Goal: Use online tool/utility

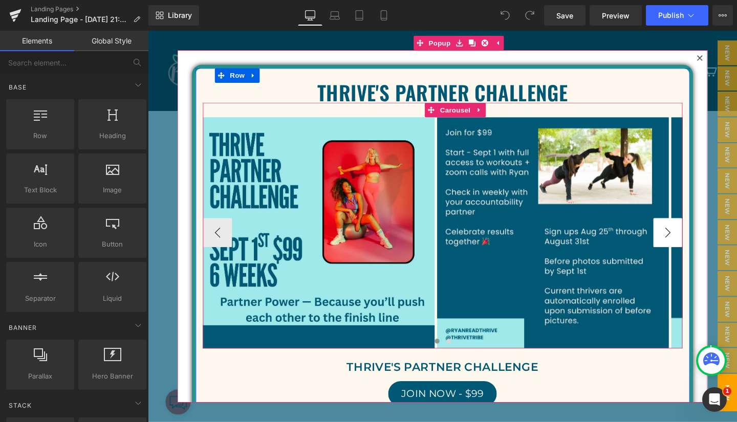
click at [679, 243] on button "›" at bounding box center [694, 243] width 31 height 31
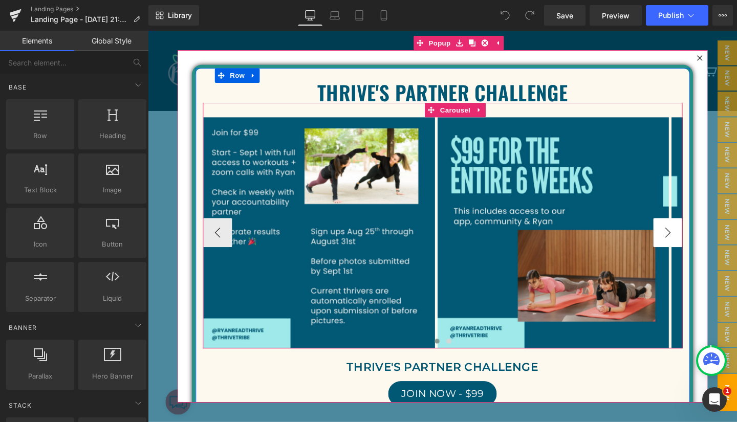
click at [679, 245] on button "›" at bounding box center [694, 243] width 31 height 31
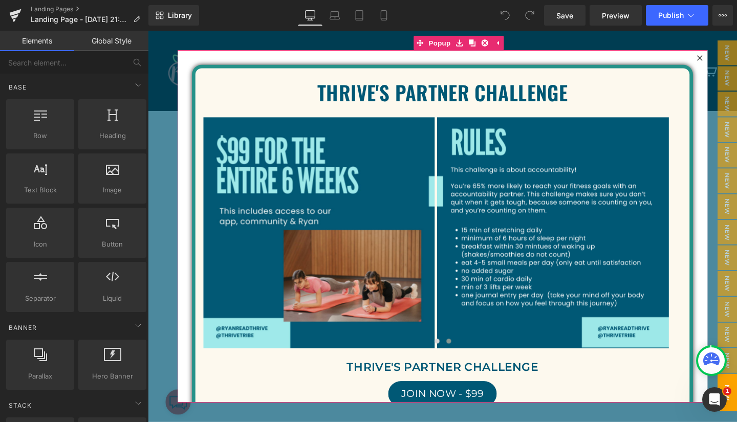
click at [725, 59] on icon at bounding box center [728, 59] width 6 height 6
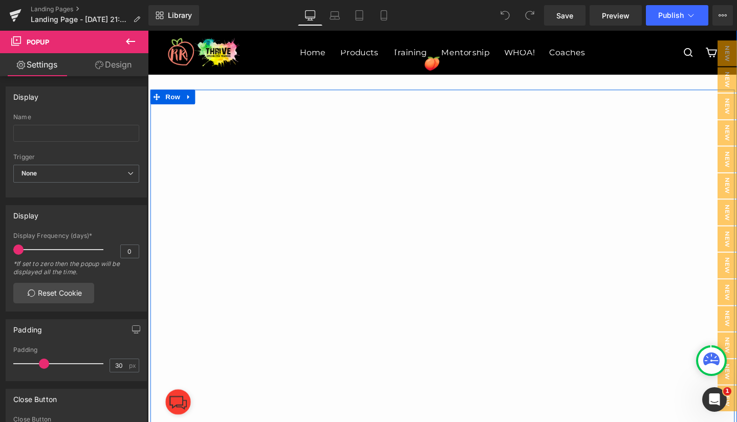
scroll to position [165, 0]
click at [188, 97] on icon at bounding box center [190, 101] width 7 height 8
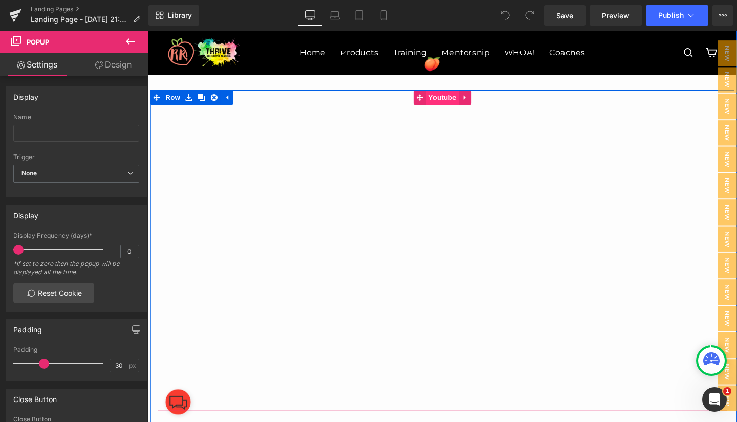
click at [453, 101] on span "Youtube" at bounding box center [457, 100] width 34 height 15
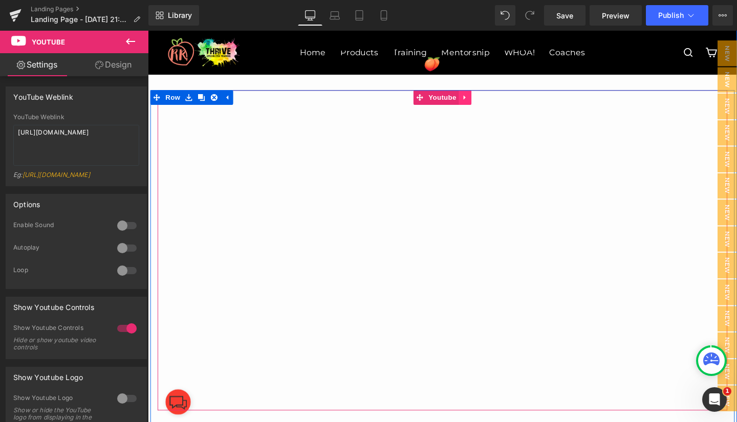
click at [478, 98] on icon at bounding box center [481, 101] width 7 height 8
click at [485, 98] on icon at bounding box center [488, 100] width 7 height 7
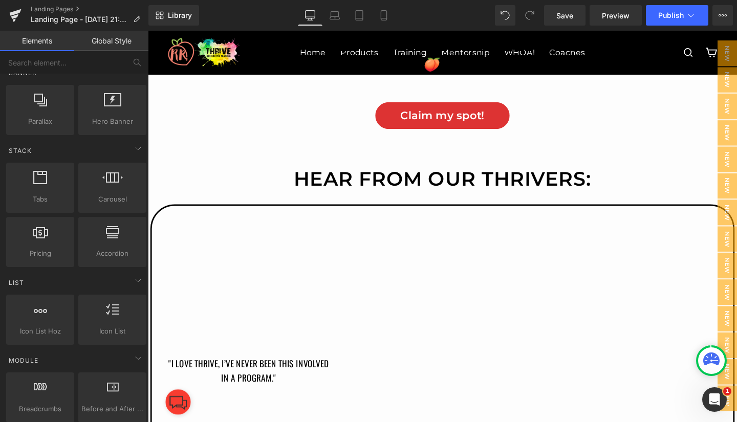
scroll to position [0, 0]
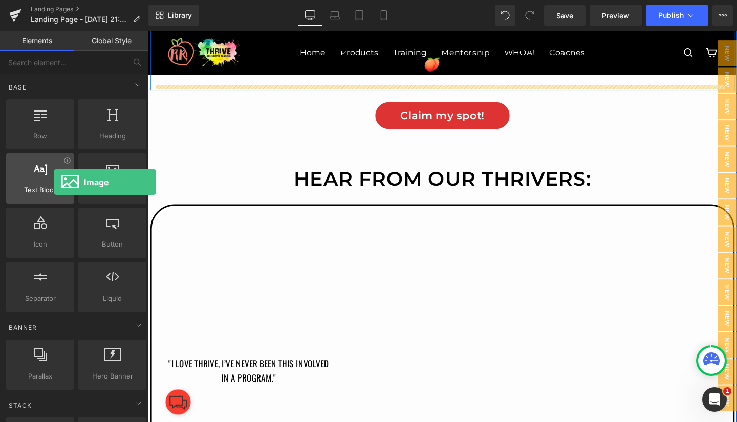
drag, startPoint x: 111, startPoint y: 177, endPoint x: 54, endPoint y: 176, distance: 57.3
click at [54, 176] on div "Row rows, columns, layouts, div Heading headings, titles, h1,h2,h3,h4,h5,h6 Tex…" at bounding box center [76, 205] width 144 height 217
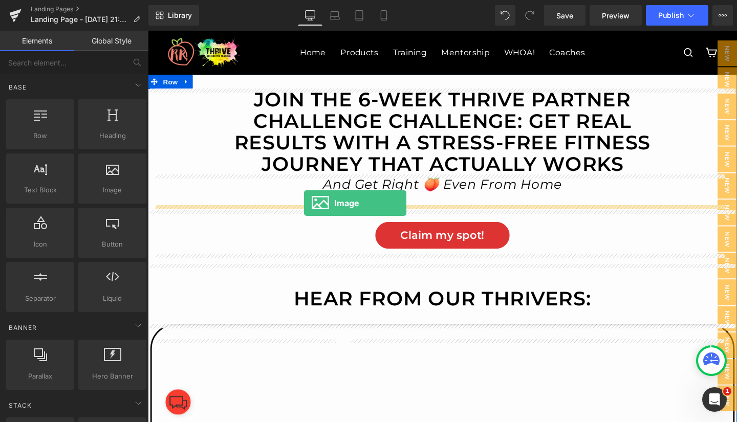
drag, startPoint x: 252, startPoint y: 217, endPoint x: 312, endPoint y: 212, distance: 60.6
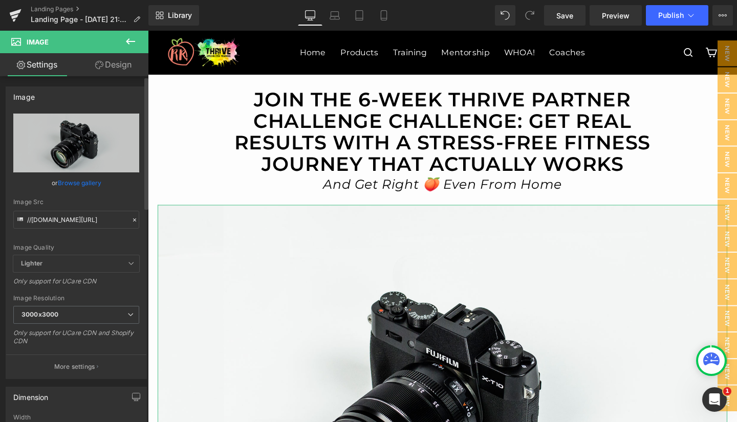
click at [70, 182] on link "Browse gallery" at bounding box center [80, 183] width 44 height 18
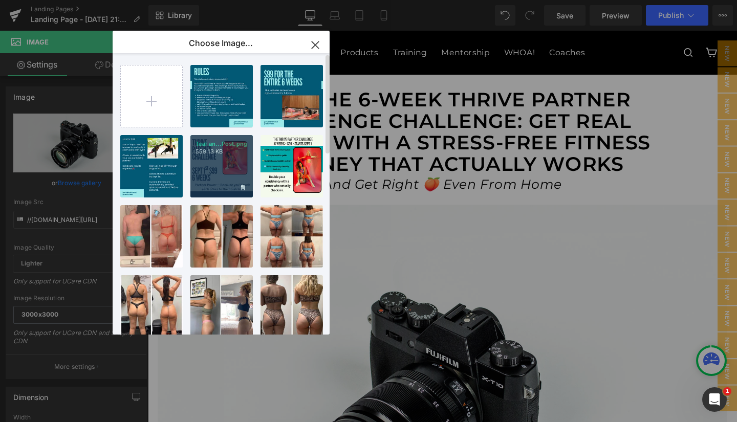
click at [204, 155] on p "559.13 KB" at bounding box center [222, 152] width 52 height 8
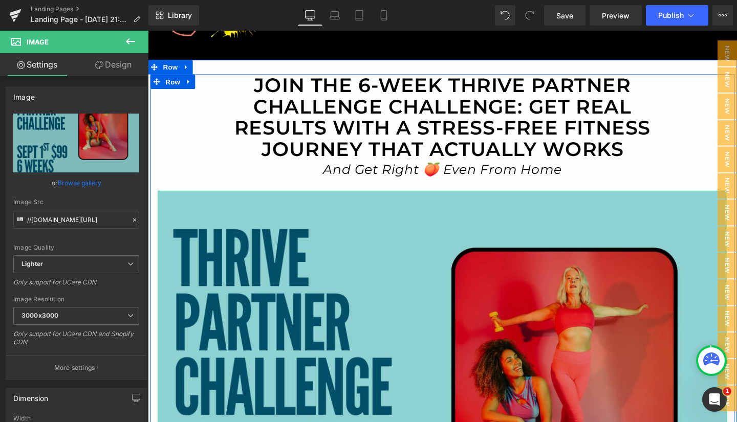
scroll to position [53, 0]
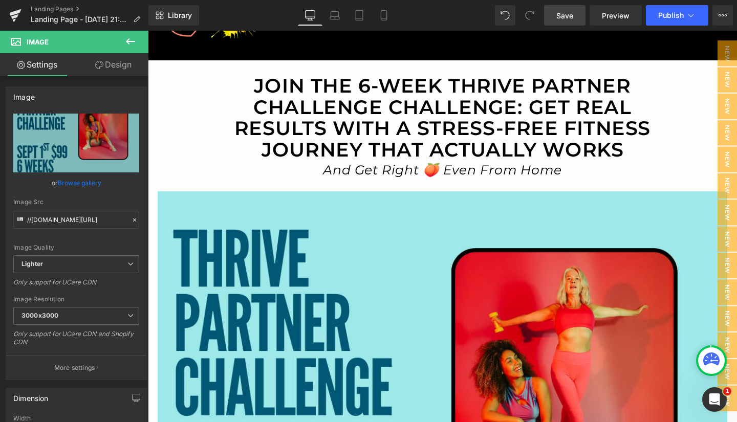
click at [568, 14] on span "Save" at bounding box center [564, 15] width 17 height 11
